Goal: Information Seeking & Learning: Learn about a topic

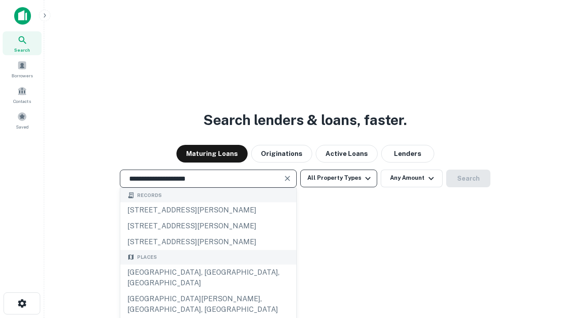
click at [208, 291] on div "[GEOGRAPHIC_DATA], [GEOGRAPHIC_DATA], [GEOGRAPHIC_DATA]" at bounding box center [208, 278] width 176 height 27
click at [339, 178] on button "All Property Types" at bounding box center [338, 179] width 77 height 18
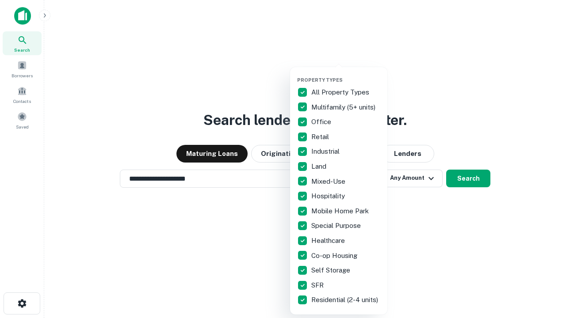
type input "**********"
click at [346, 74] on button "button" at bounding box center [345, 74] width 97 height 0
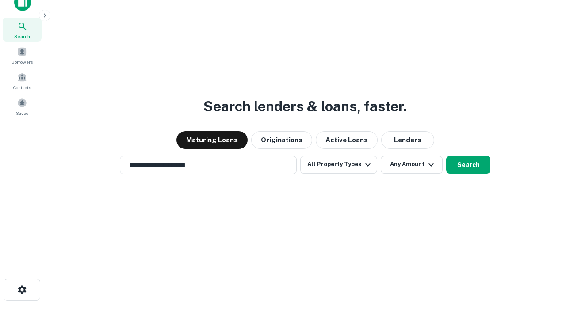
scroll to position [5, 107]
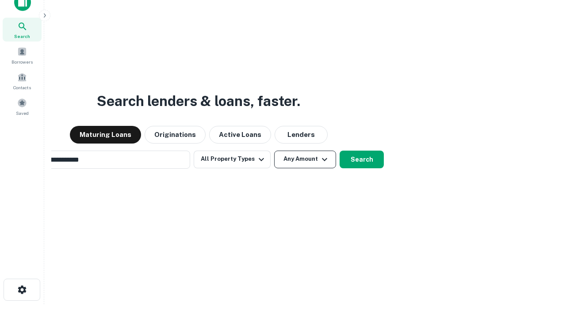
click at [274, 151] on button "Any Amount" at bounding box center [305, 160] width 62 height 18
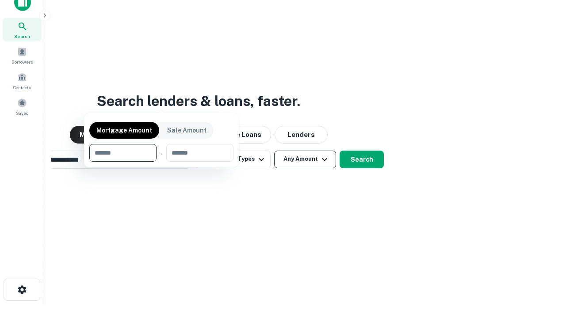
scroll to position [14, 0]
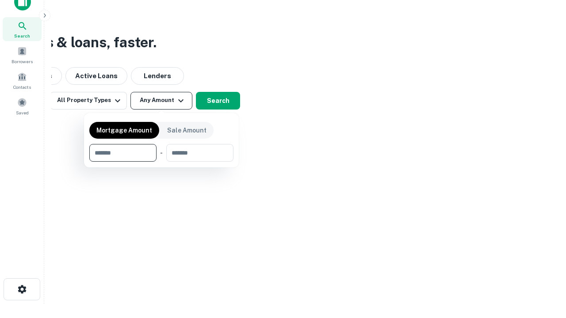
type input "*******"
click at [161, 162] on button "button" at bounding box center [161, 162] width 144 height 0
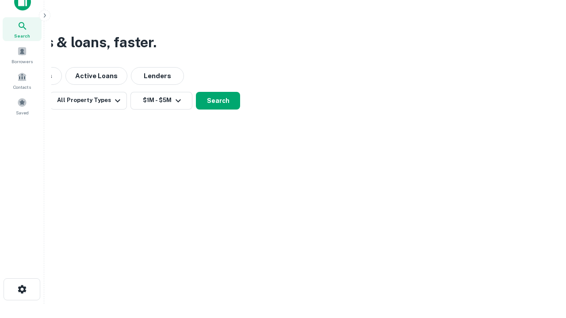
scroll to position [5, 163]
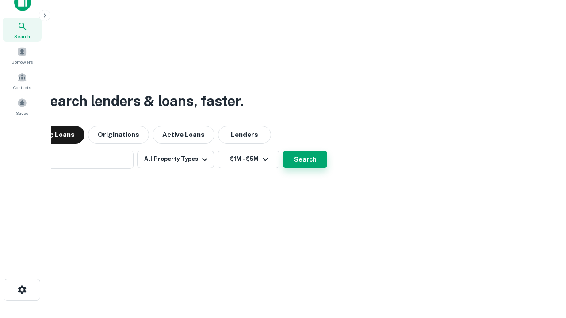
click at [283, 151] on button "Search" at bounding box center [305, 160] width 44 height 18
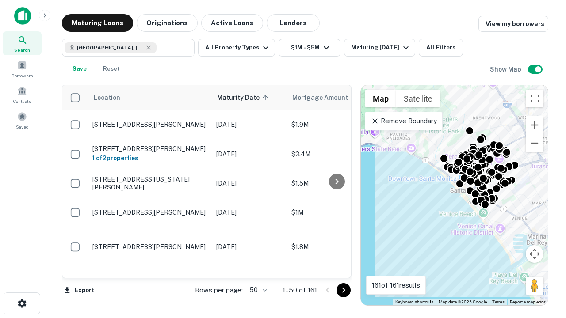
click at [257, 290] on body "Search Borrowers Contacts Saved Maturing Loans Originations Active Loans Lender…" at bounding box center [283, 159] width 566 height 318
click at [257, 268] on li "25" at bounding box center [257, 268] width 26 height 16
